Goal: Transaction & Acquisition: Obtain resource

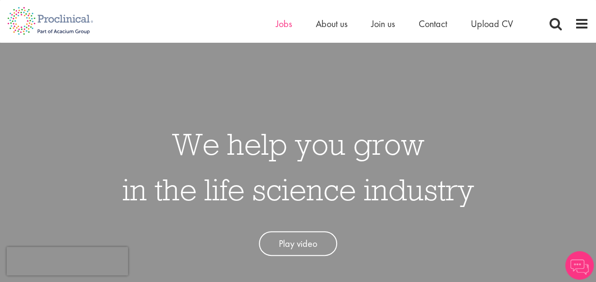
click at [285, 23] on span "Jobs" at bounding box center [284, 24] width 16 height 12
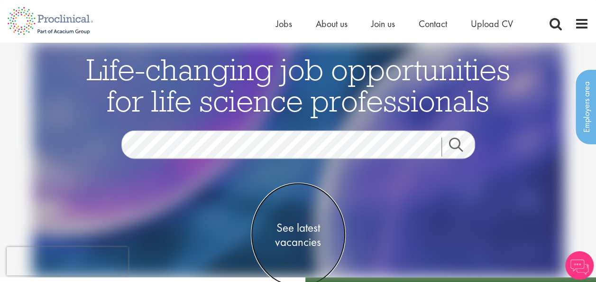
click at [313, 229] on span "See latest vacancies" at bounding box center [298, 234] width 95 height 28
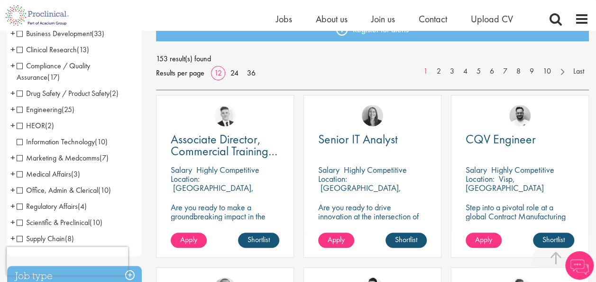
scroll to position [162, 0]
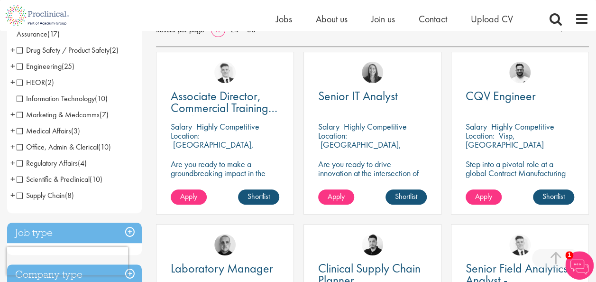
click at [18, 113] on span "Marketing & Medcomms" at bounding box center [58, 115] width 83 height 10
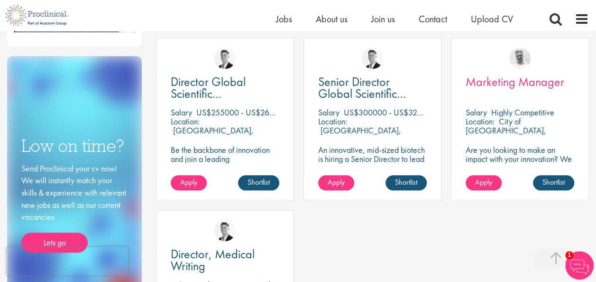
scroll to position [341, 0]
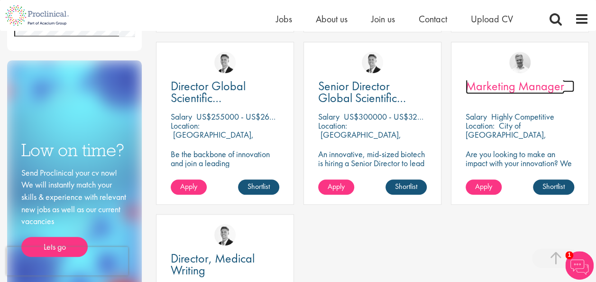
click at [484, 85] on span "Marketing Manager" at bounding box center [515, 86] width 99 height 16
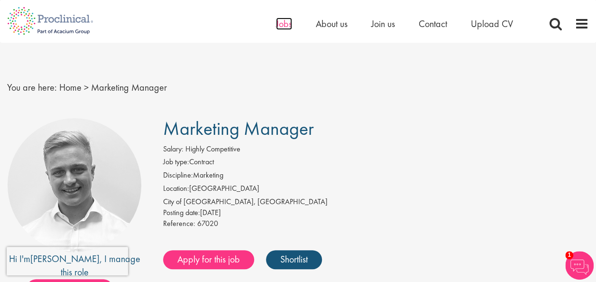
click at [282, 27] on span "Jobs" at bounding box center [284, 24] width 16 height 12
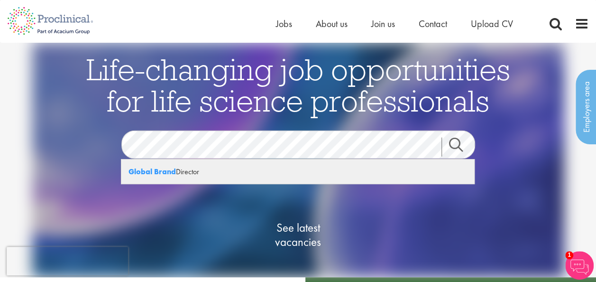
click at [191, 174] on div "Global Brand Director" at bounding box center [297, 171] width 353 height 24
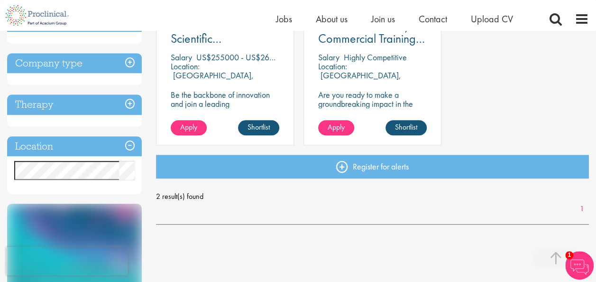
scroll to position [184, 0]
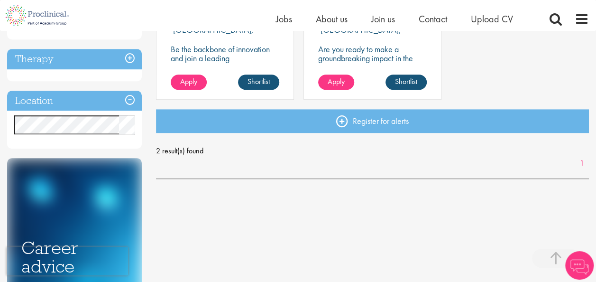
scroll to position [279, 0]
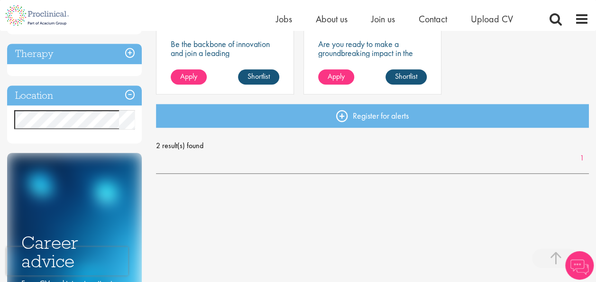
click at [58, 98] on h3 "Location" at bounding box center [74, 95] width 135 height 20
click at [106, 92] on h3 "Location" at bounding box center [74, 95] width 135 height 20
drag, startPoint x: 596, startPoint y: 97, endPoint x: 596, endPoint y: 62, distance: 35.1
click at [596, 62] on div "You are here: Home > Job search Keyword: Global Brand Director Remove Disciplin…" at bounding box center [298, 76] width 596 height 649
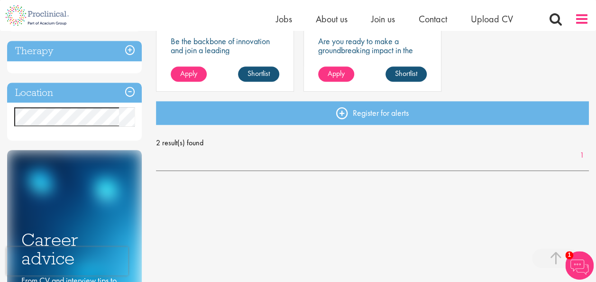
click at [577, 14] on span at bounding box center [582, 19] width 14 height 14
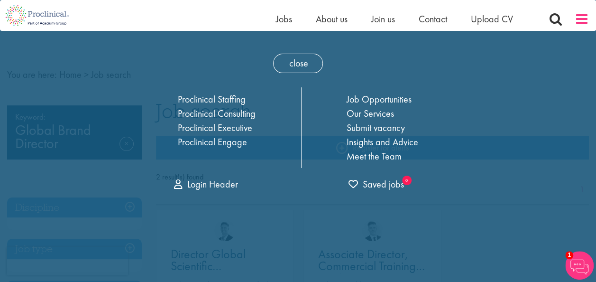
scroll to position [0, 0]
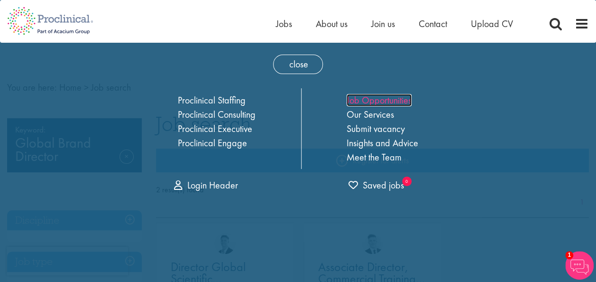
click at [362, 98] on link "Job Opportunities" at bounding box center [379, 100] width 65 height 12
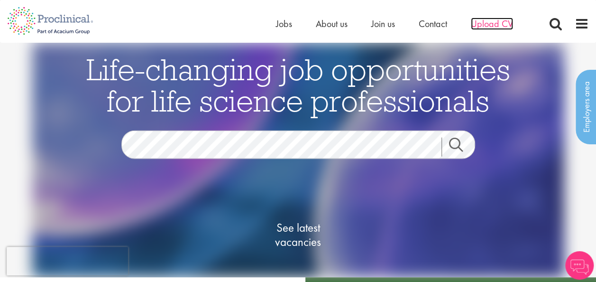
click at [493, 21] on span "Upload CV" at bounding box center [492, 24] width 42 height 12
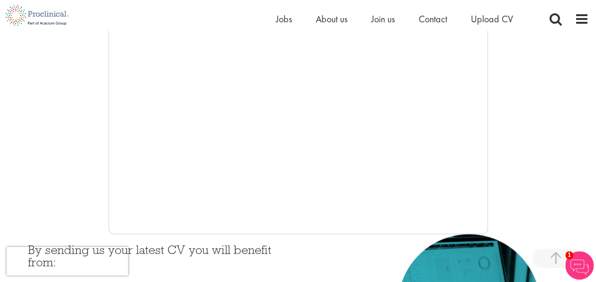
scroll to position [260, 0]
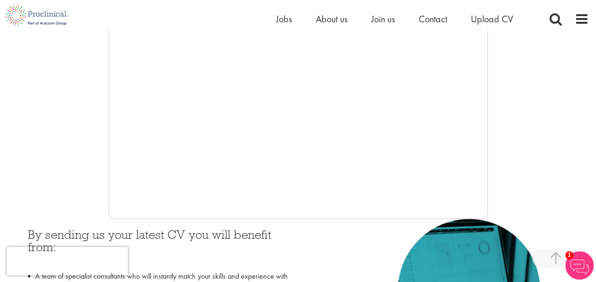
click at [492, 125] on div at bounding box center [298, 76] width 582 height 285
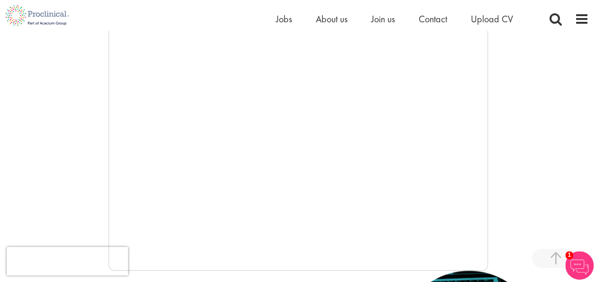
scroll to position [0, 0]
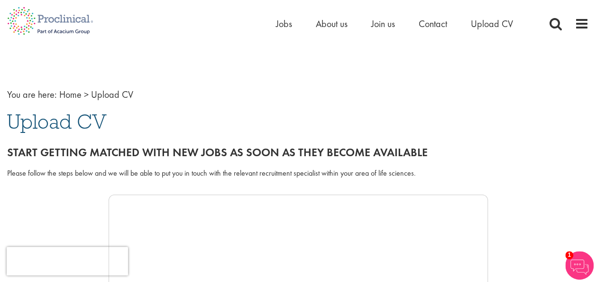
click at [573, 261] on img at bounding box center [579, 265] width 28 height 28
